Goal: Task Accomplishment & Management: Manage account settings

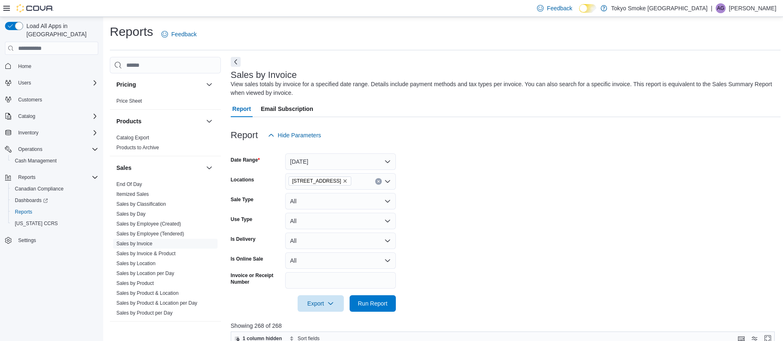
scroll to position [500, 0]
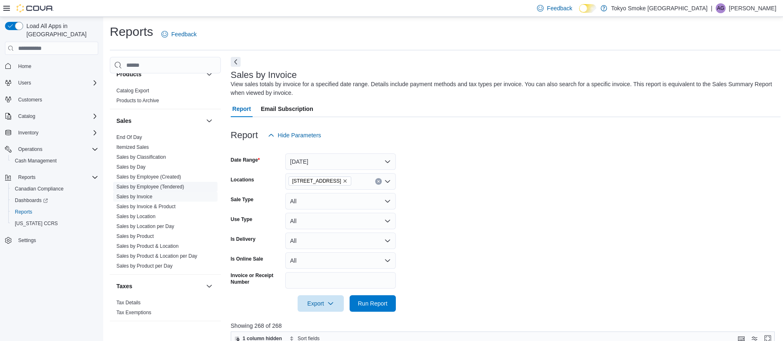
click at [163, 187] on link "Sales by Employee (Tendered)" at bounding box center [150, 187] width 68 height 6
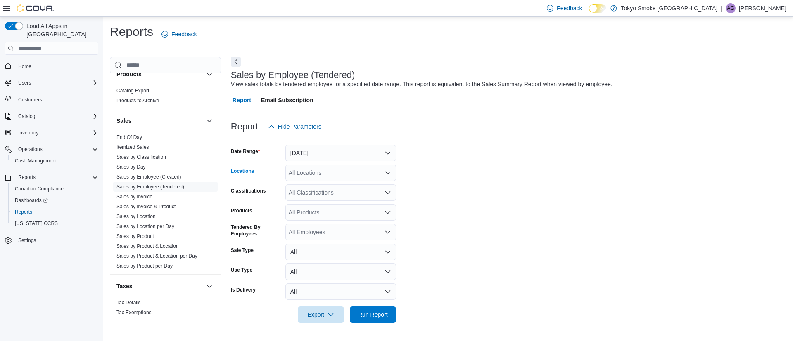
click at [322, 177] on div "All Locations" at bounding box center [340, 173] width 111 height 17
type input "**"
click at [327, 184] on span "[STREET_ADDRESS]" at bounding box center [335, 187] width 57 height 8
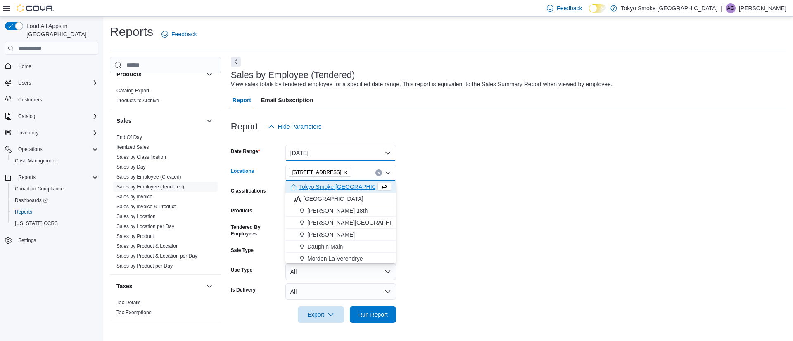
click at [308, 148] on button "[DATE]" at bounding box center [340, 153] width 111 height 17
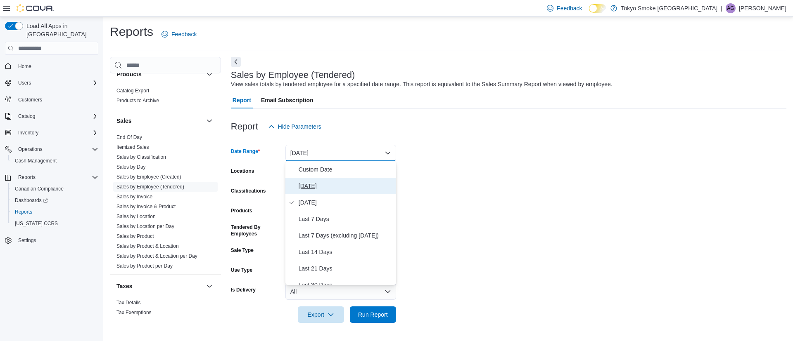
click at [325, 185] on span "[DATE]" at bounding box center [346, 186] width 94 height 10
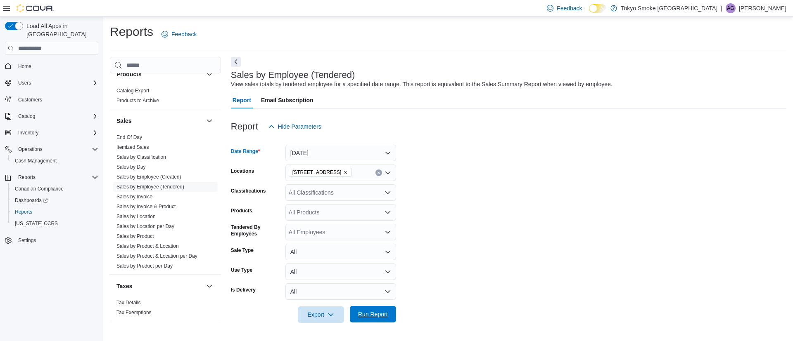
click at [366, 318] on span "Run Report" at bounding box center [373, 314] width 30 height 8
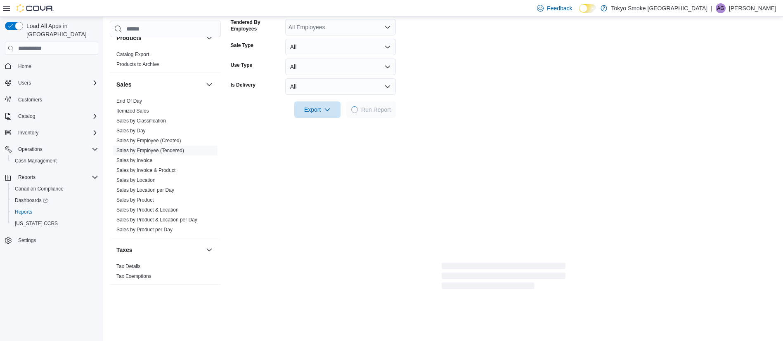
scroll to position [206, 0]
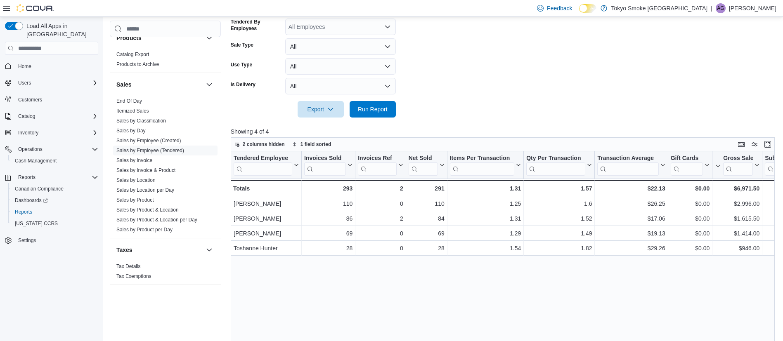
click at [372, 302] on div "Tendered Employee Click to view column header actions Invoices Sold Click to vi…" at bounding box center [506, 281] width 550 height 259
click at [53, 158] on span "Cash Management" at bounding box center [36, 161] width 42 height 7
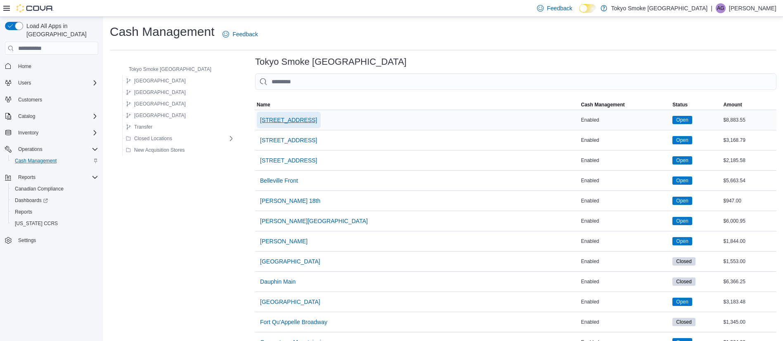
click at [260, 122] on span "[STREET_ADDRESS]" at bounding box center [288, 120] width 57 height 8
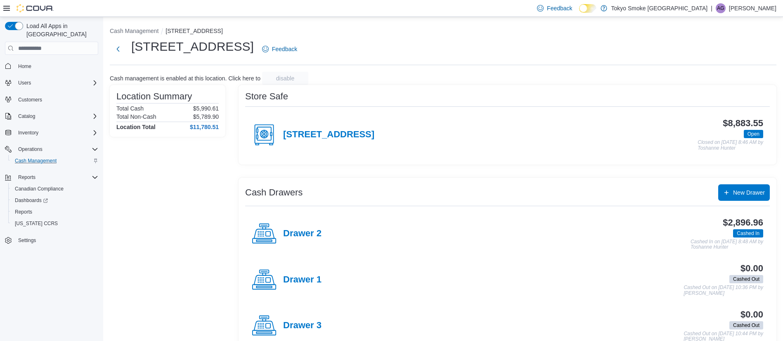
click at [204, 187] on div "Location Summary Total Cash $5,990.61 Total Non-Cash $5,789.90 Location Total $…" at bounding box center [168, 243] width 116 height 317
click at [285, 225] on div "Drawer 2" at bounding box center [287, 234] width 70 height 25
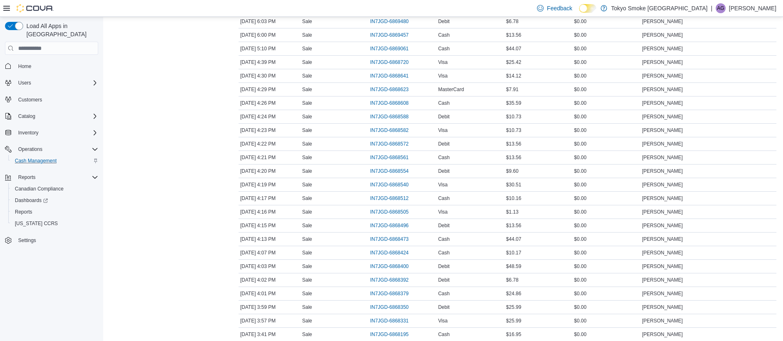
scroll to position [1245, 0]
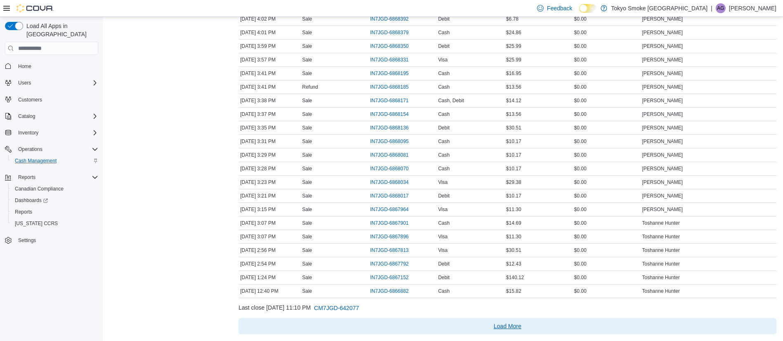
click at [520, 327] on span "Load More" at bounding box center [508, 326] width 28 height 8
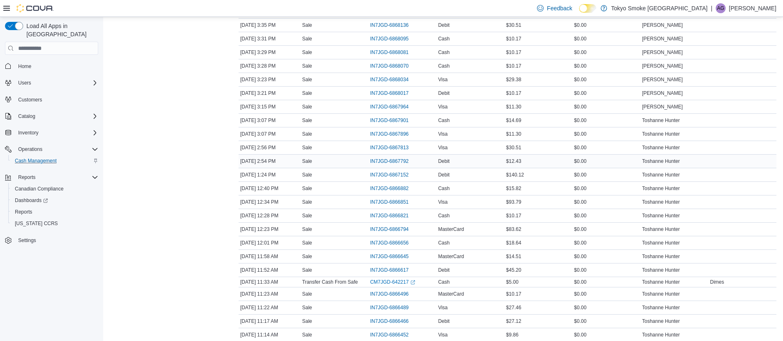
scroll to position [1349, 0]
click at [396, 267] on span "IN7JGD-6866617" at bounding box center [389, 269] width 38 height 7
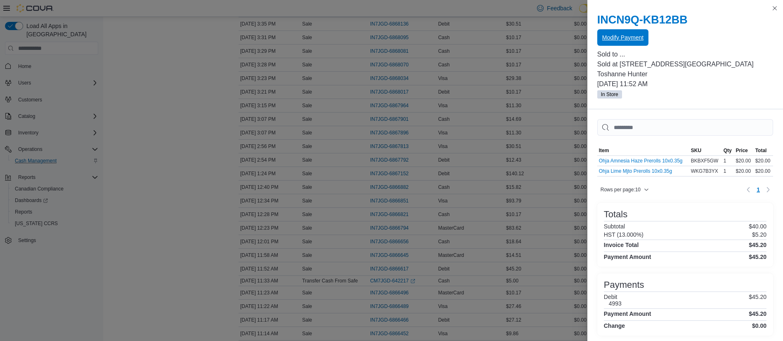
click at [602, 41] on span "Modify Payment" at bounding box center [622, 37] width 41 height 8
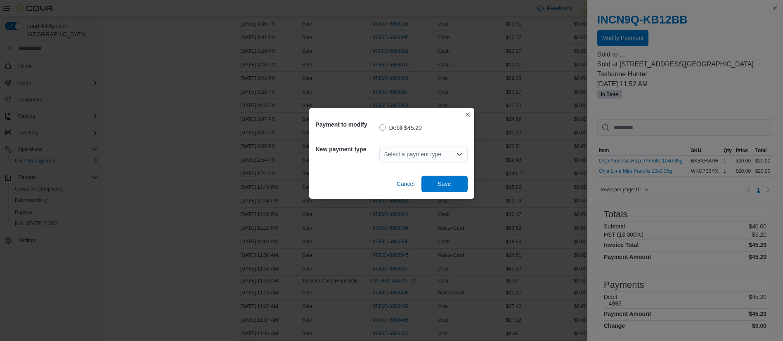
click at [431, 149] on div "Select a payment type" at bounding box center [423, 154] width 88 height 17
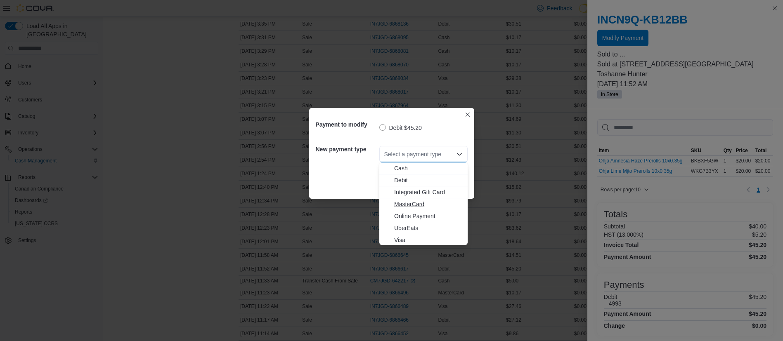
click at [414, 202] on span "MasterCard" at bounding box center [428, 204] width 69 height 8
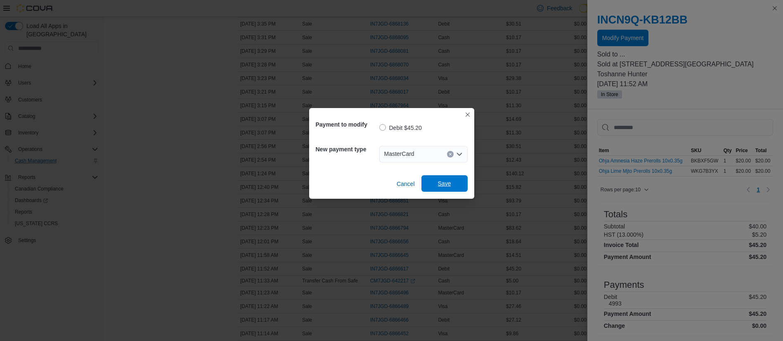
click at [443, 188] on span "Save" at bounding box center [445, 183] width 36 height 17
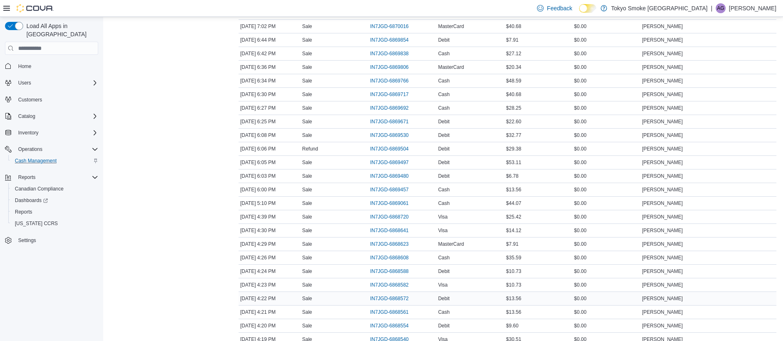
scroll to position [832, 0]
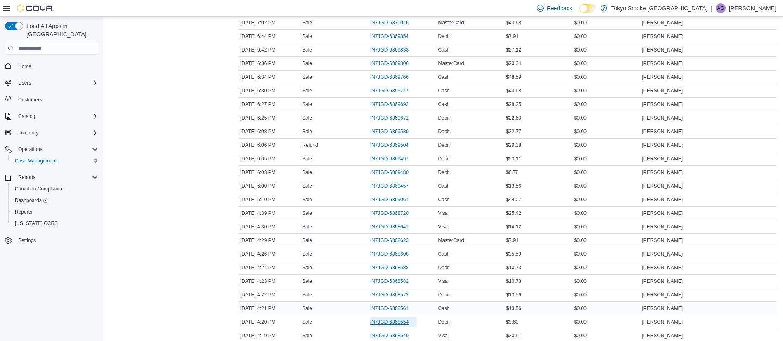
drag, startPoint x: 394, startPoint y: 323, endPoint x: 391, endPoint y: 314, distance: 9.9
click at [391, 314] on tbody "Date [DATE] 10:45 PM Transaction Type Sale Transaction # IN7JGD-6871478 Method …" at bounding box center [508, 297] width 538 height 1898
click at [162, 281] on div "Transactions Summary # of Sales 135 # of Refunds 2 Total Transactions 140 Sales…" at bounding box center [168, 231] width 116 height 2043
click at [394, 321] on span "IN7JGD-6868512" at bounding box center [389, 320] width 38 height 7
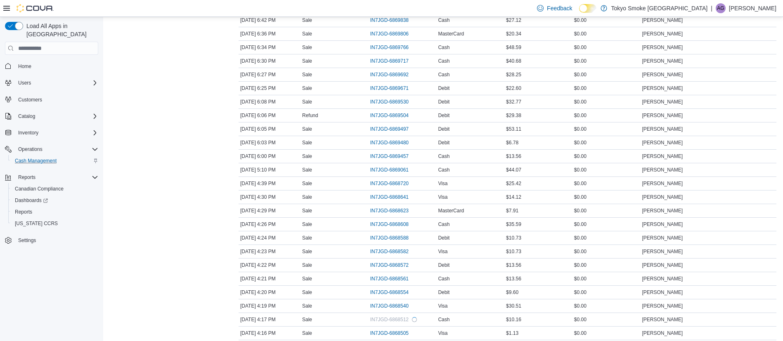
click at [121, 220] on div "Transactions Summary # of Sales 135 # of Refunds 2 Total Transactions 140 Sales…" at bounding box center [168, 231] width 116 height 2043
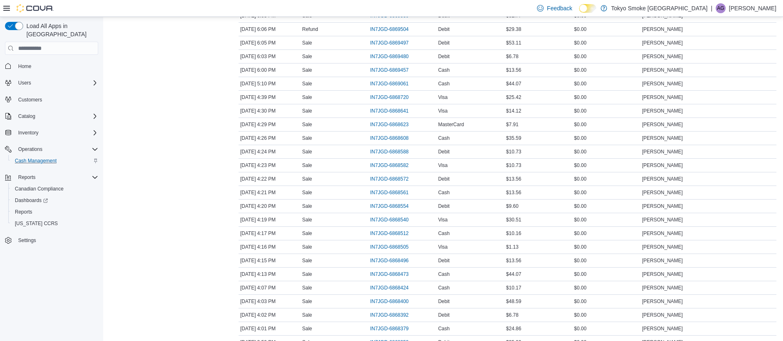
scroll to position [949, 0]
click at [387, 163] on span "IN7JGD-6868582" at bounding box center [389, 165] width 38 height 7
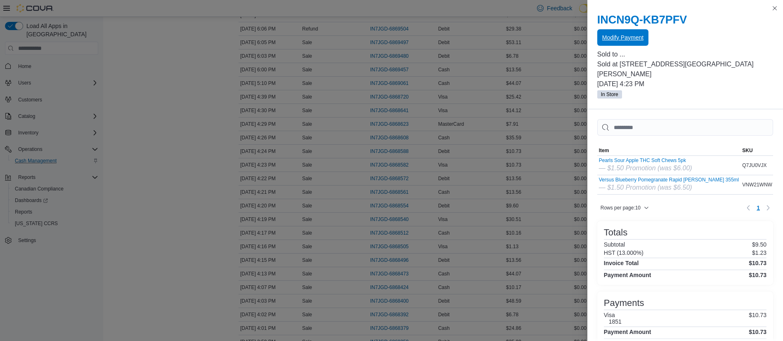
click at [642, 33] on button "Modify Payment" at bounding box center [622, 37] width 51 height 17
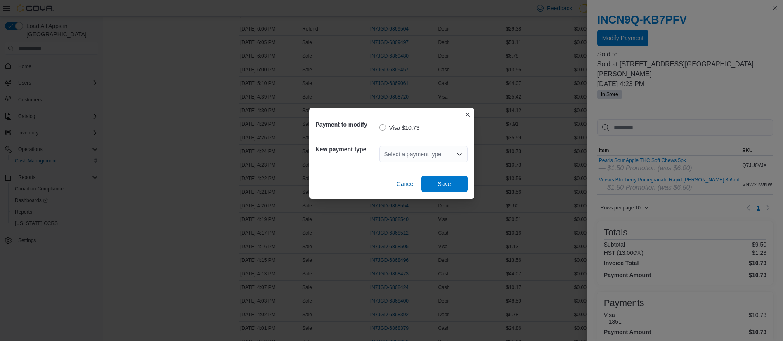
click at [409, 156] on div "Select a payment type" at bounding box center [423, 154] width 88 height 17
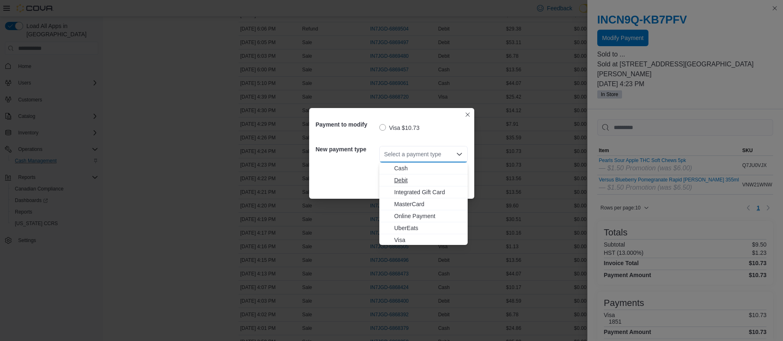
click at [404, 182] on span "Debit" at bounding box center [428, 180] width 69 height 8
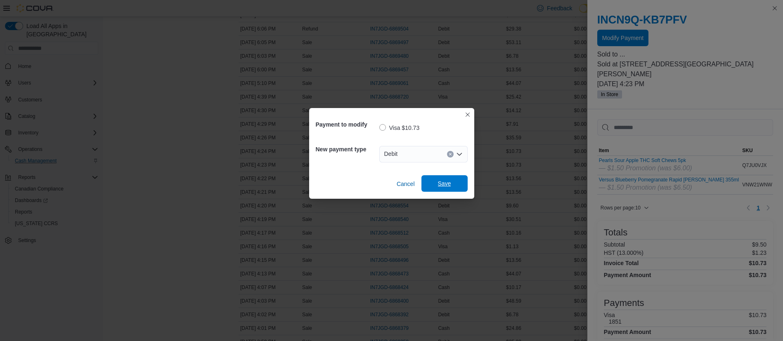
click at [438, 177] on span "Save" at bounding box center [445, 183] width 36 height 17
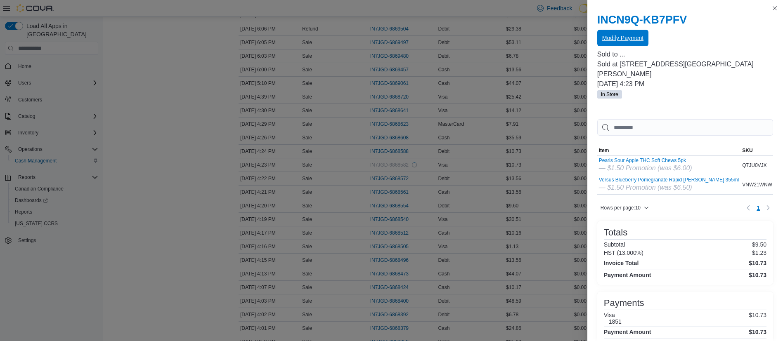
scroll to position [0, 0]
